Goal: Communication & Community: Answer question/provide support

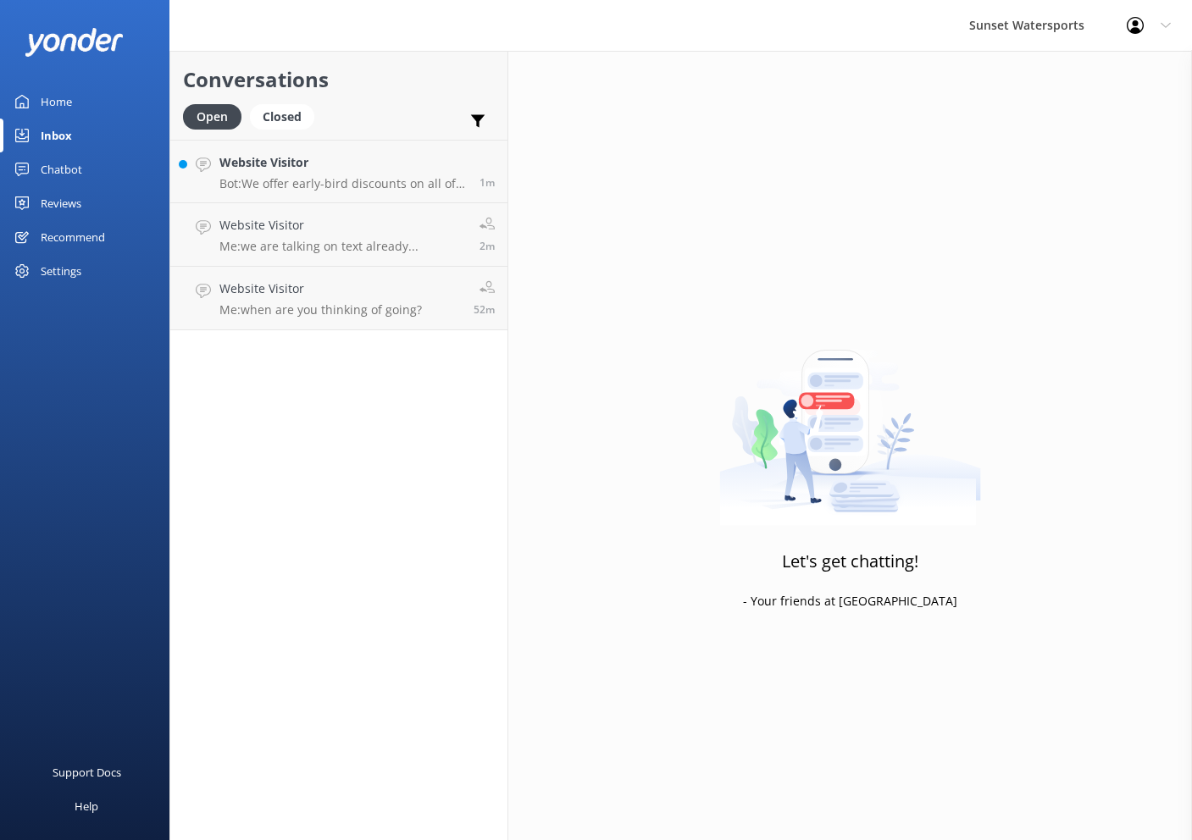
click at [384, 165] on h4 "Website Visitor" at bounding box center [342, 162] width 247 height 19
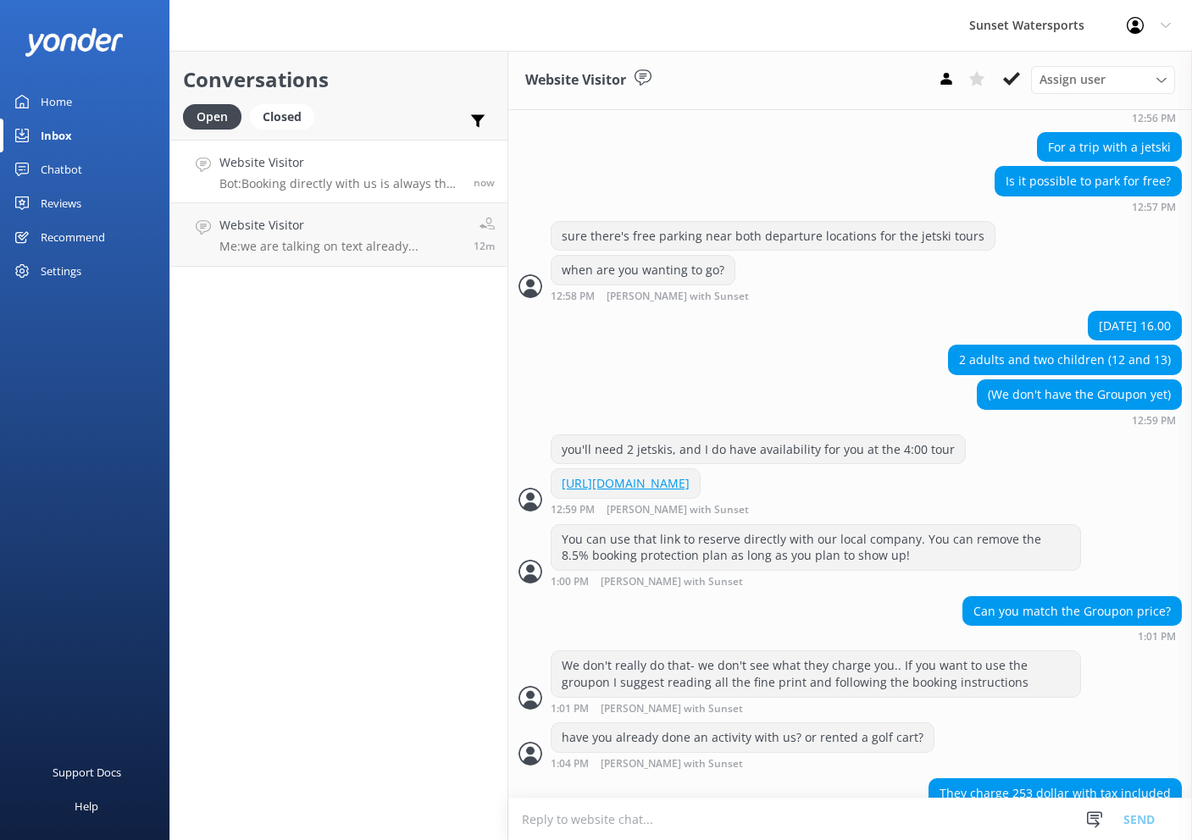
scroll to position [1088, 0]
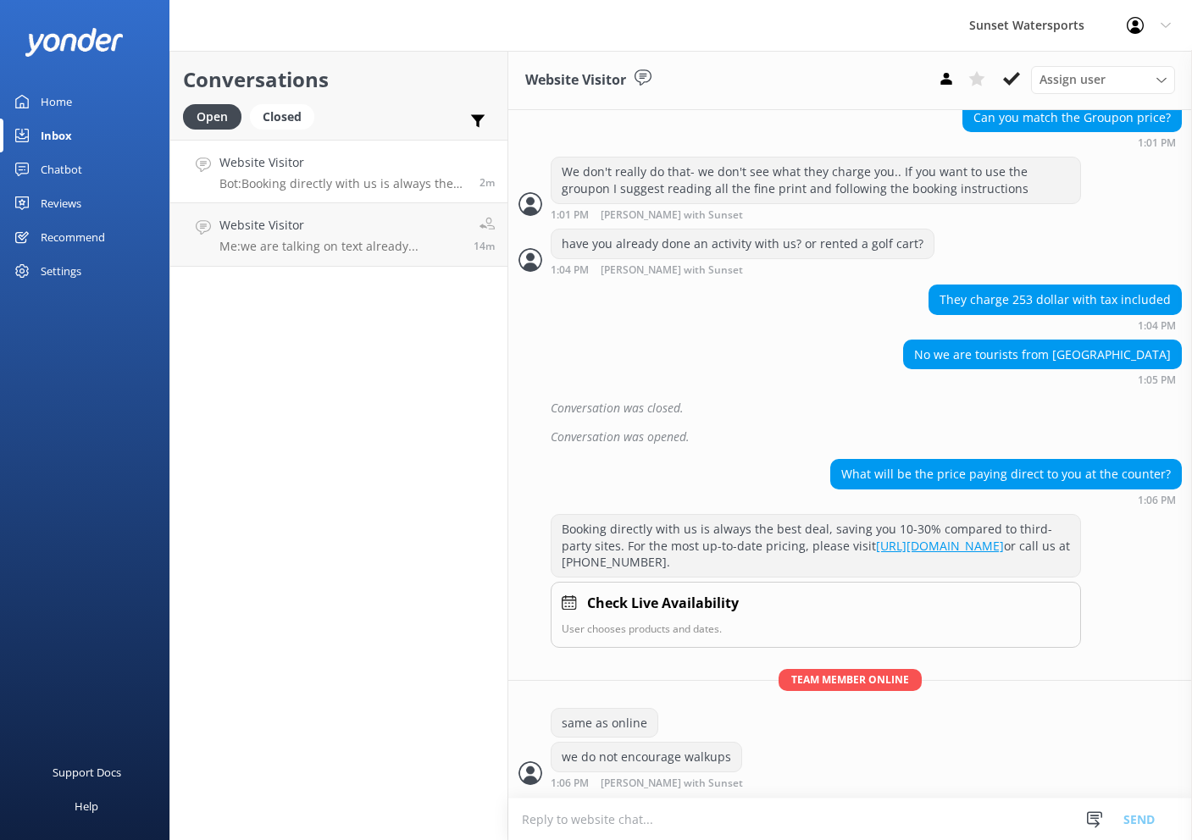
click at [396, 188] on p "Bot: Booking directly with us is always the best deal, saving you 10-30% compar…" at bounding box center [342, 183] width 247 height 15
click at [396, 176] on p "Bot: Booking directly with us is always the best deal, saving you 10-30% compar…" at bounding box center [342, 183] width 247 height 15
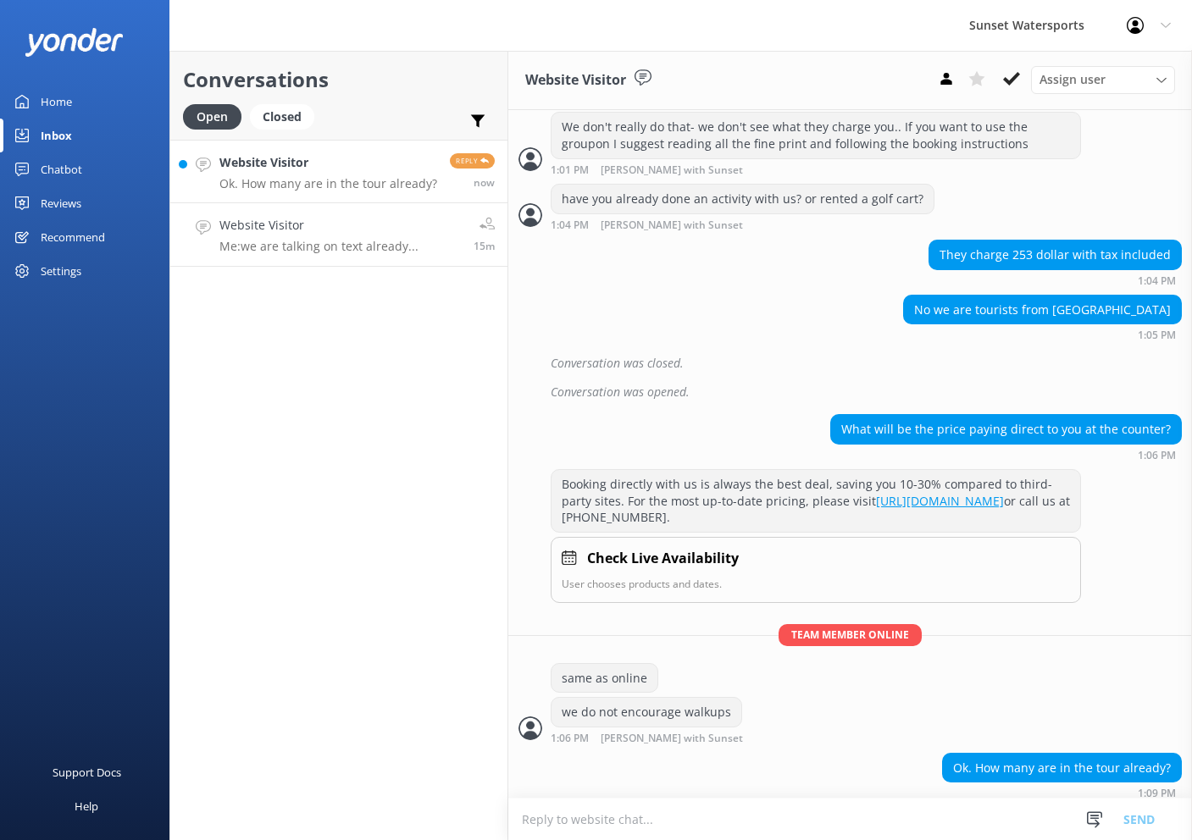
scroll to position [1142, 0]
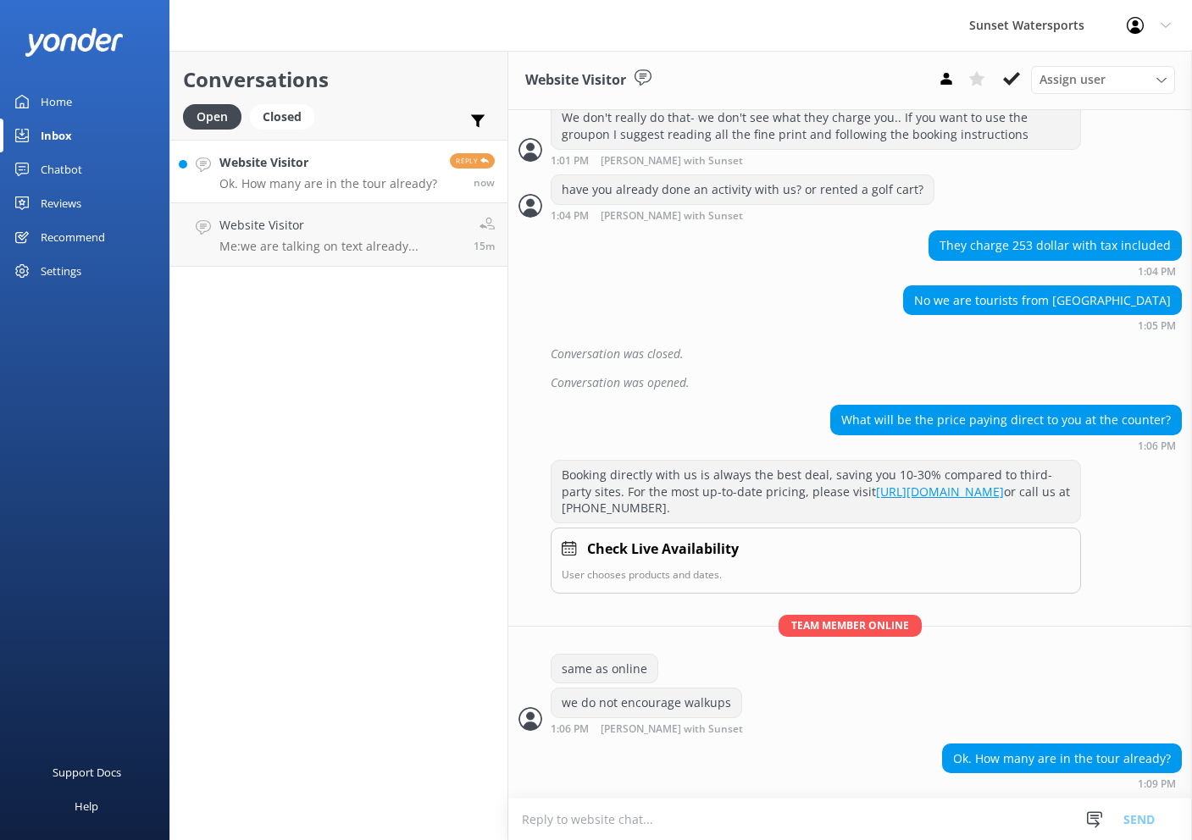
click at [405, 167] on h4 "Website Visitor" at bounding box center [328, 162] width 218 height 19
